Goal: Navigation & Orientation: Find specific page/section

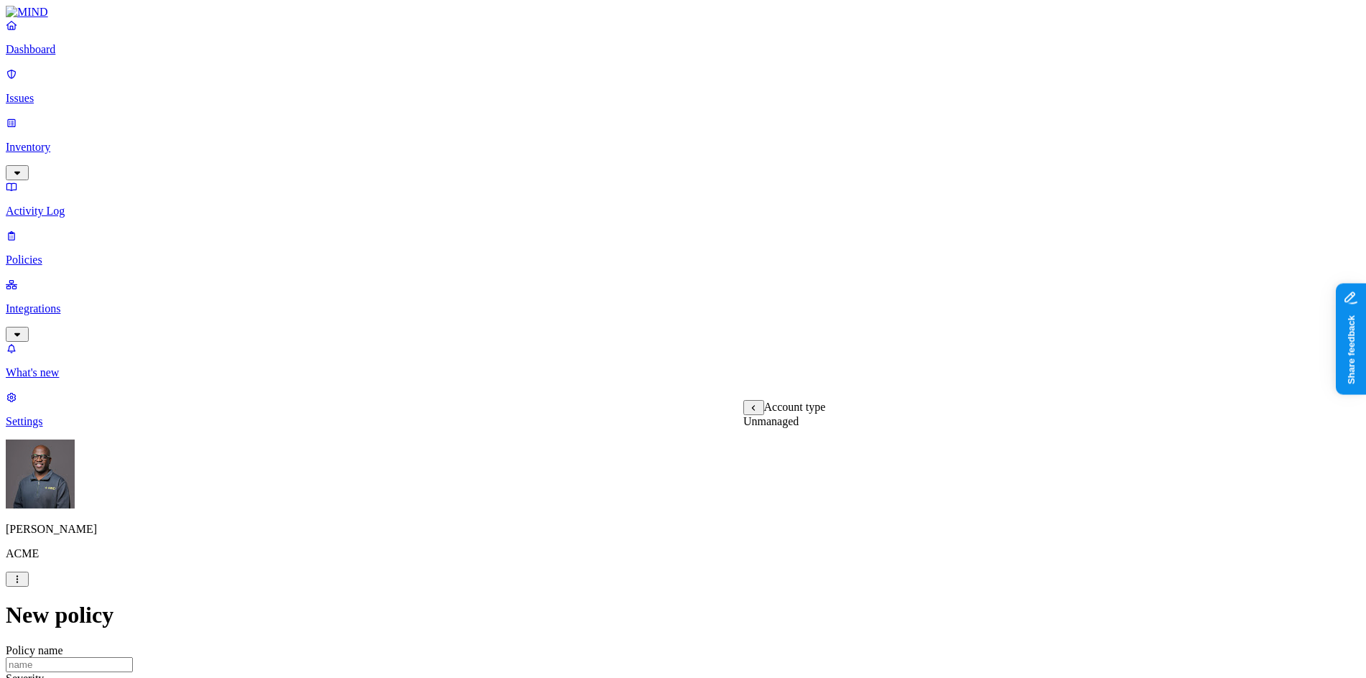
scroll to position [359, 0]
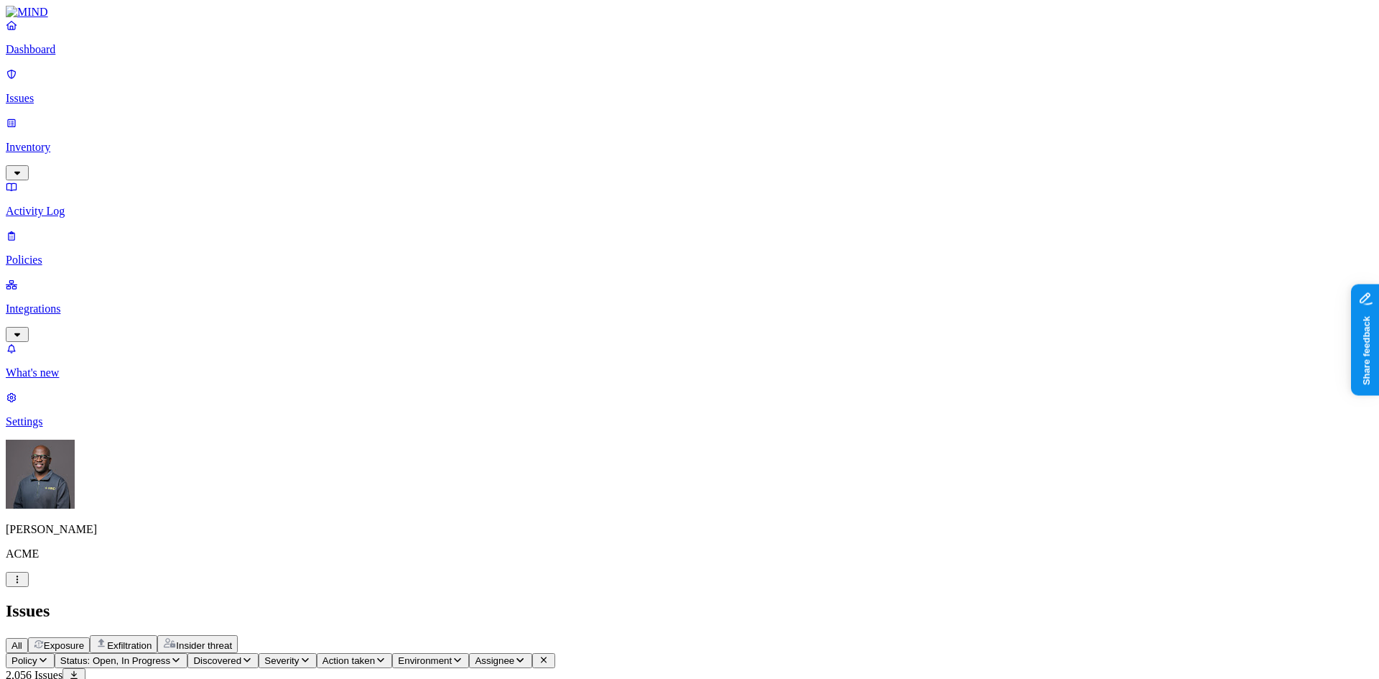
scroll to position [54, 0]
click at [55, 254] on p "Policies" at bounding box center [690, 260] width 1368 height 13
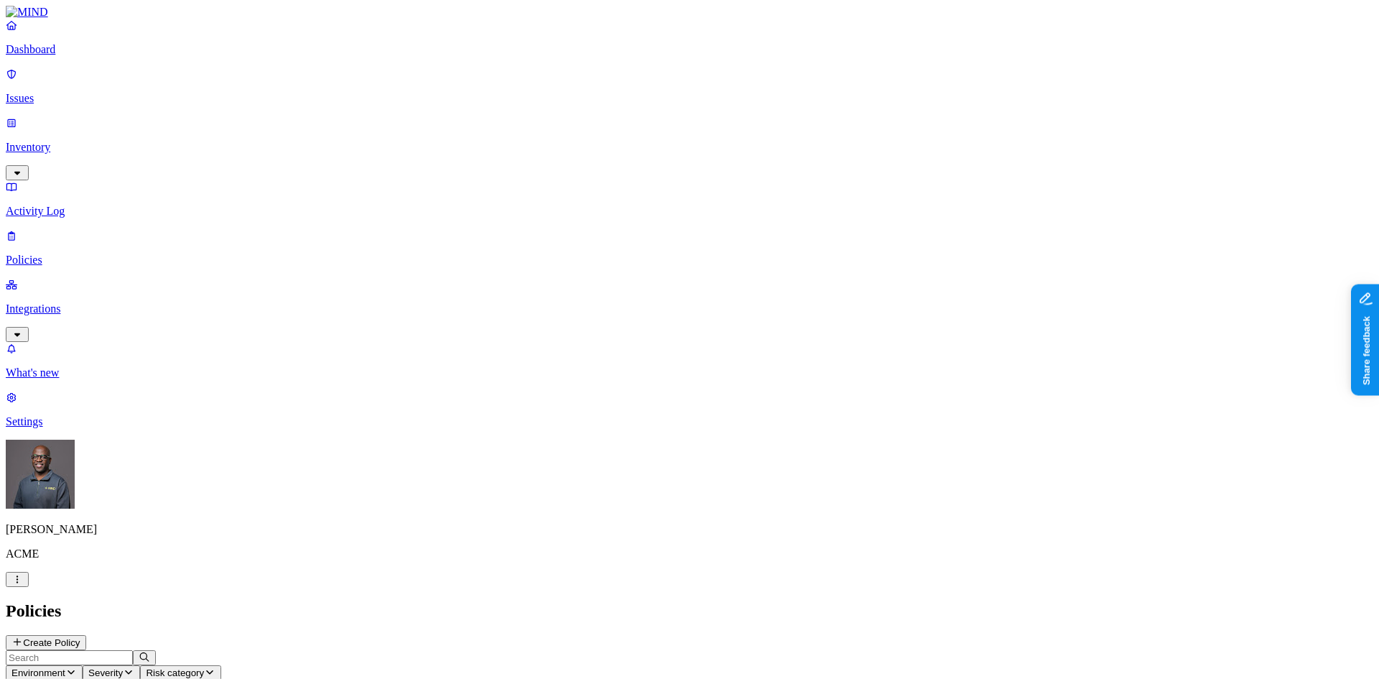
click at [68, 141] on p "Inventory" at bounding box center [690, 147] width 1368 height 13
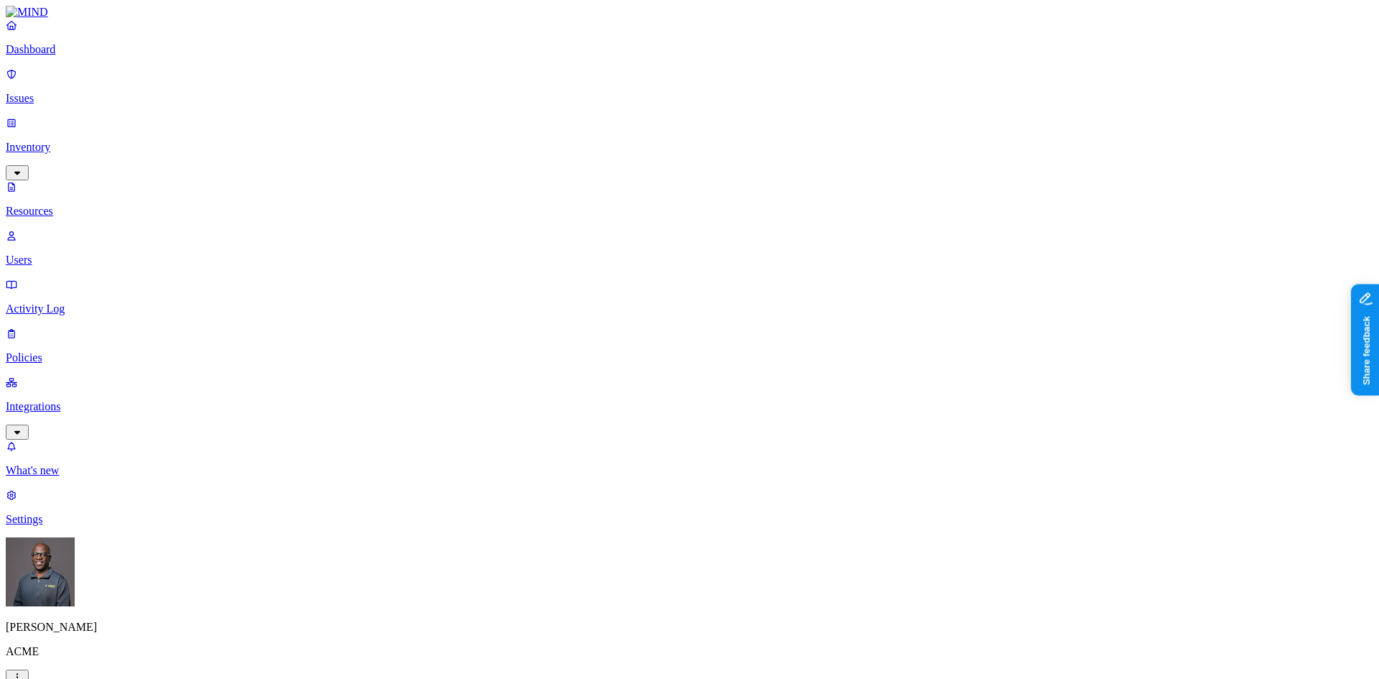
click at [62, 254] on p "Users" at bounding box center [690, 260] width 1368 height 13
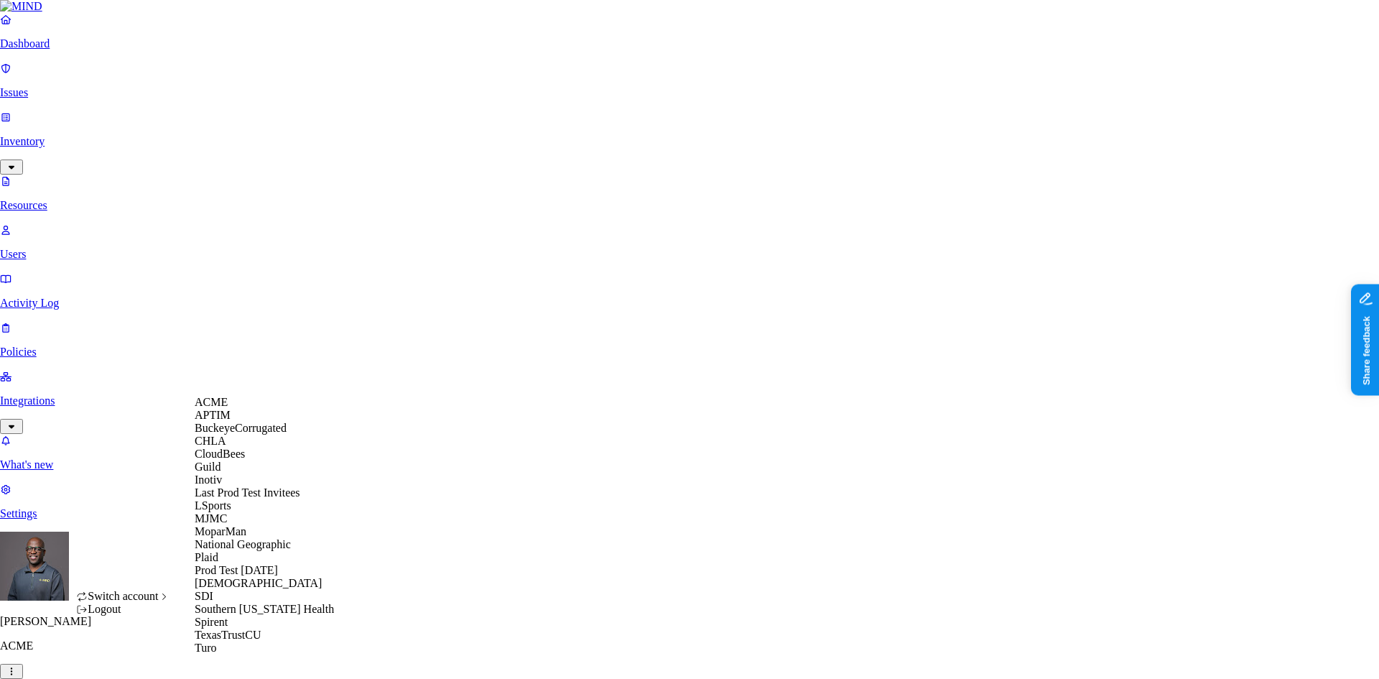
click at [231, 460] on span "CloudBees" at bounding box center [220, 454] width 50 height 12
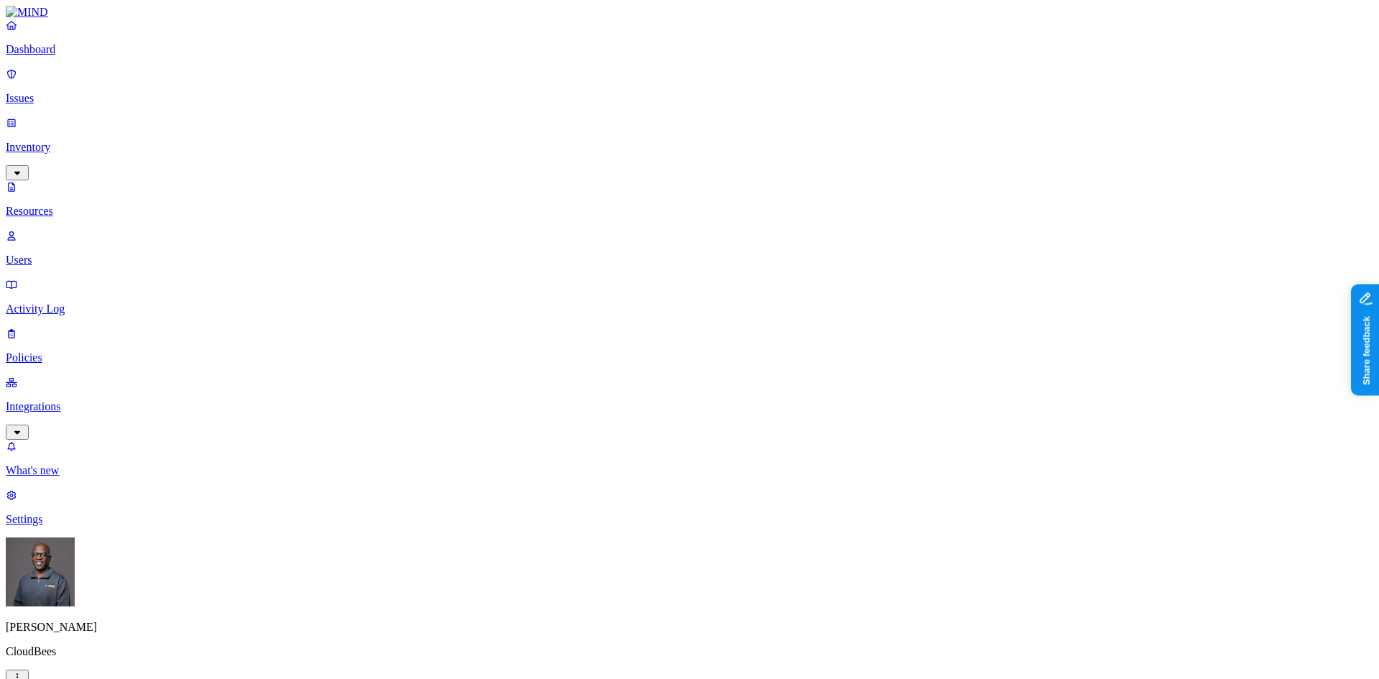
click at [70, 400] on p "Integrations" at bounding box center [690, 406] width 1368 height 13
click at [67, 415] on p "Endpoints" at bounding box center [690, 421] width 1368 height 13
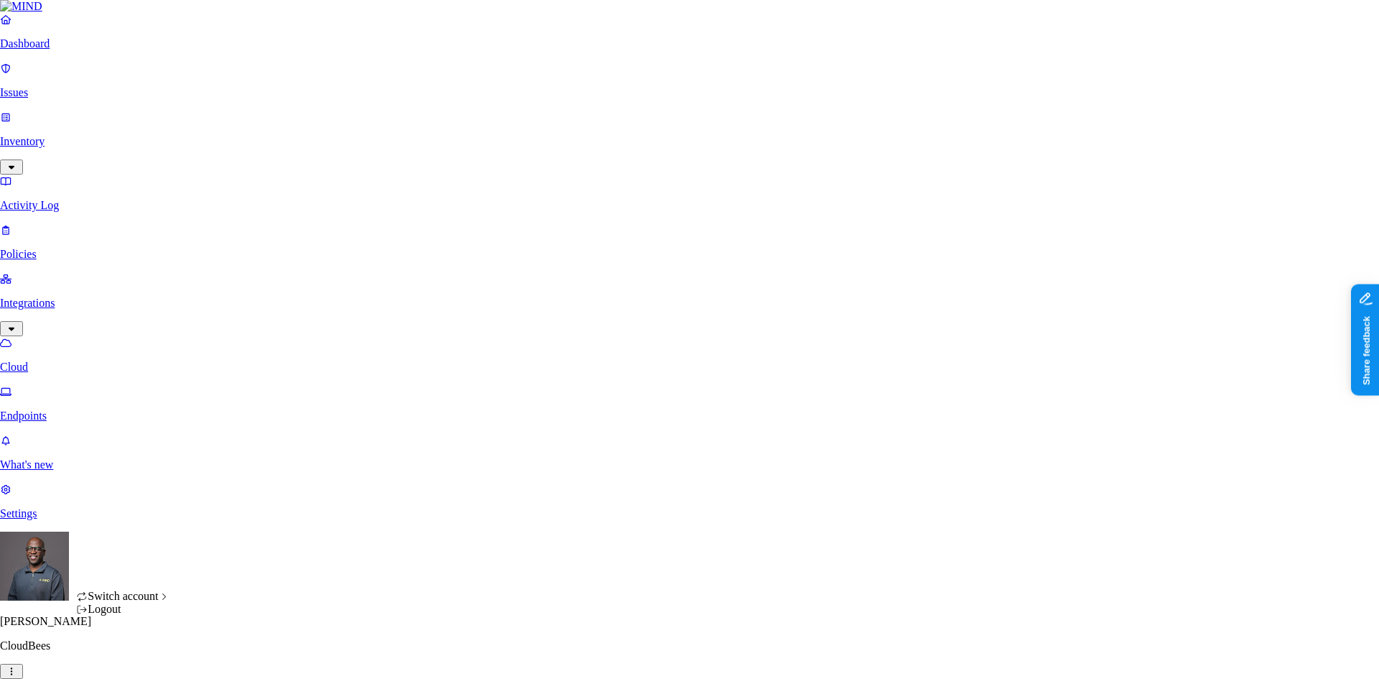
click at [17, 667] on icon "button" at bounding box center [11, 671] width 11 height 9
click at [137, 659] on html "Dashboard Issues Inventory Activity Log Policies Integrations Cloud Endpoints W…" at bounding box center [689, 447] width 1379 height 894
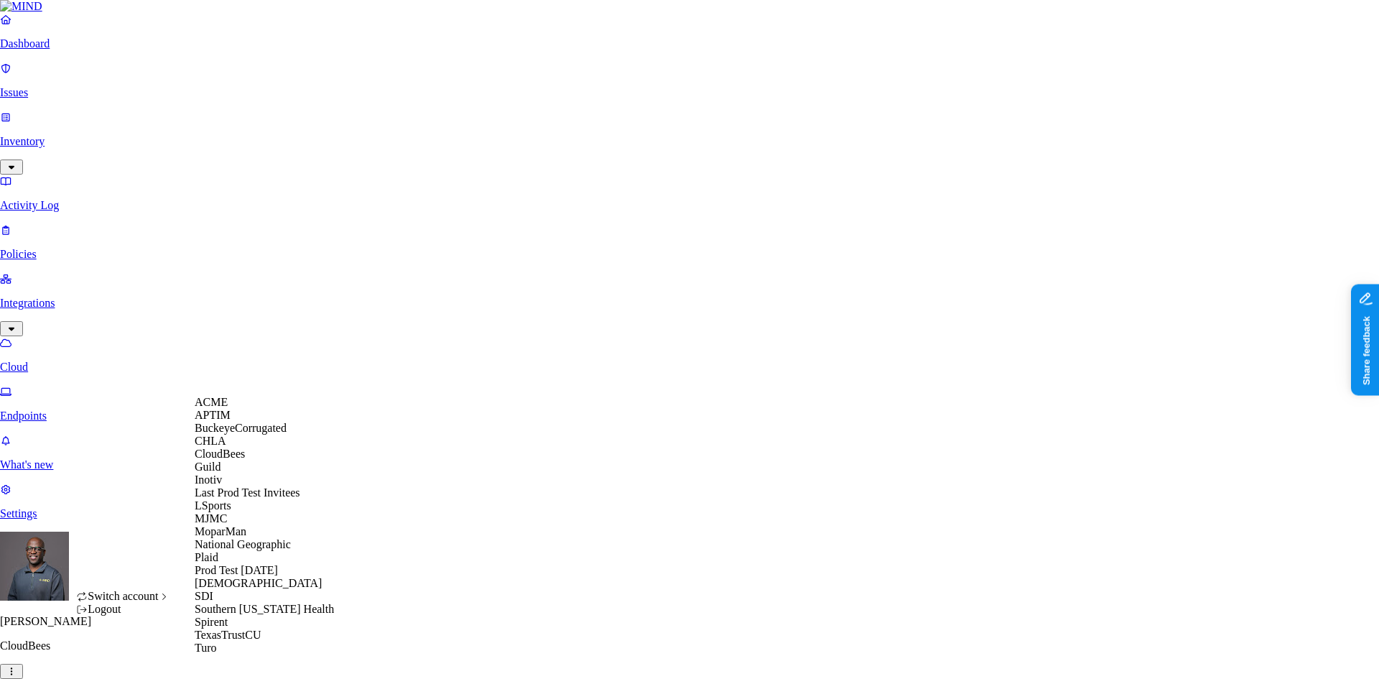
click at [264, 434] on span "BuckeyeCorrugated" at bounding box center [241, 428] width 92 height 12
